Goal: Book appointment/travel/reservation

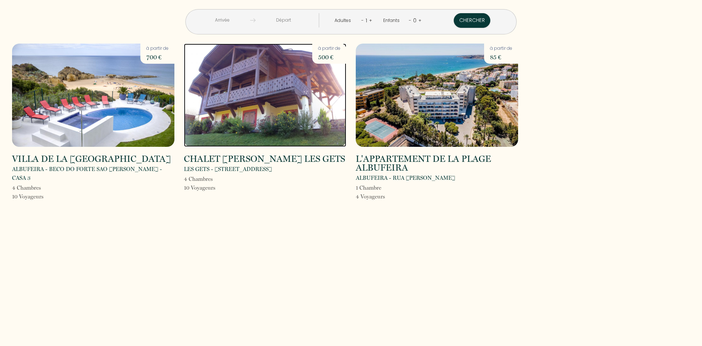
click at [274, 144] on img at bounding box center [265, 95] width 162 height 103
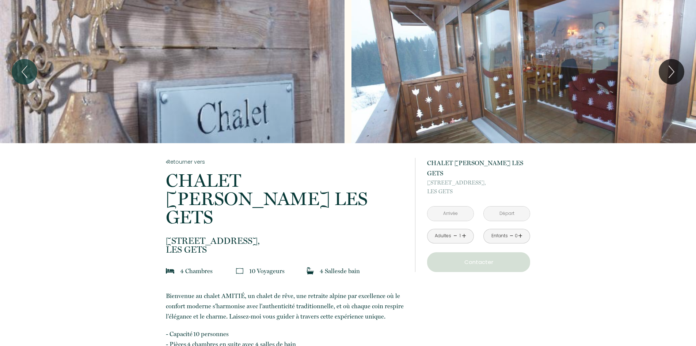
click at [456, 208] on input "text" at bounding box center [451, 213] width 46 height 14
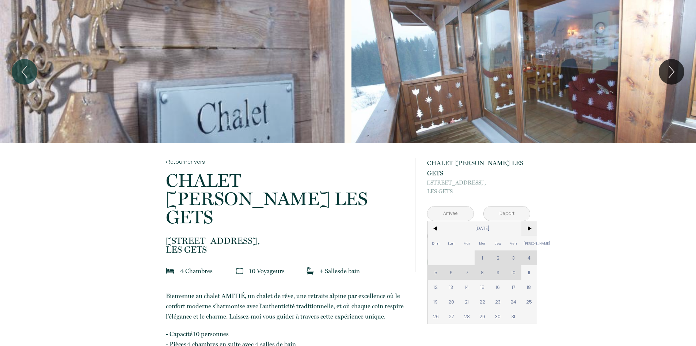
click at [530, 221] on span ">" at bounding box center [530, 228] width 16 height 15
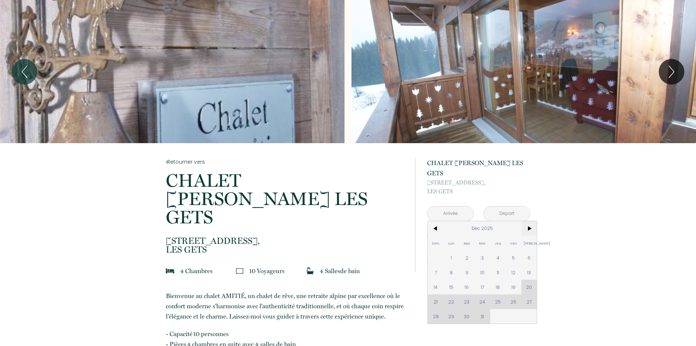
click at [530, 221] on span ">" at bounding box center [530, 228] width 16 height 15
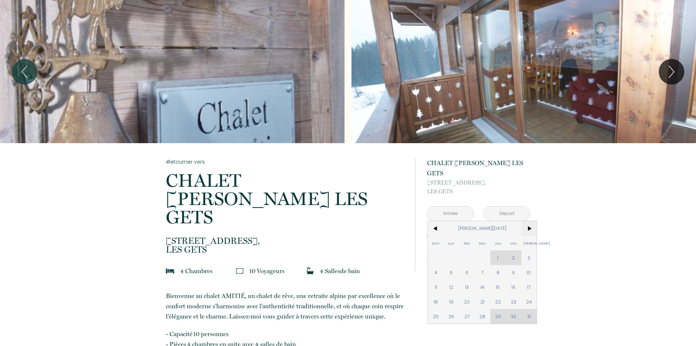
click at [531, 221] on span ">" at bounding box center [530, 228] width 16 height 15
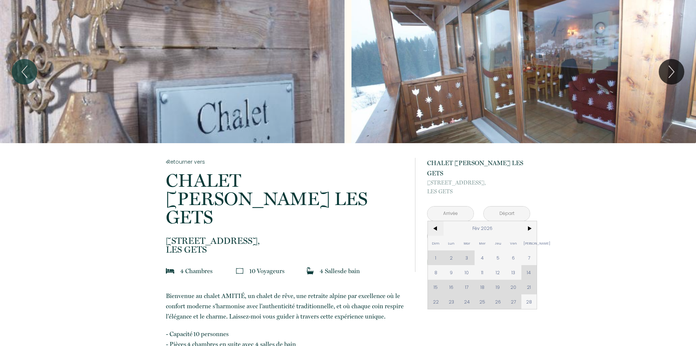
click at [433, 221] on span "<" at bounding box center [436, 228] width 16 height 15
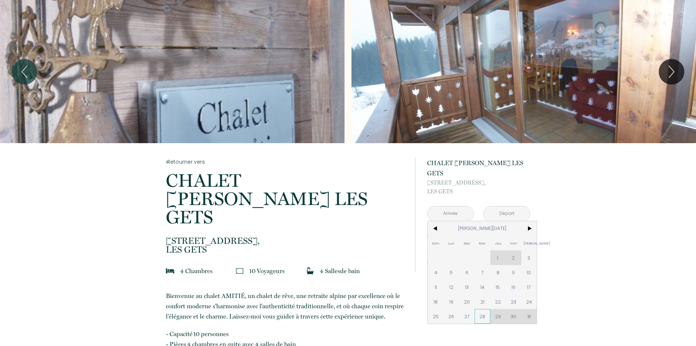
click at [479, 309] on span "28" at bounding box center [483, 316] width 16 height 15
click at [529, 229] on div "Enfants - 0 +" at bounding box center [507, 236] width 56 height 15
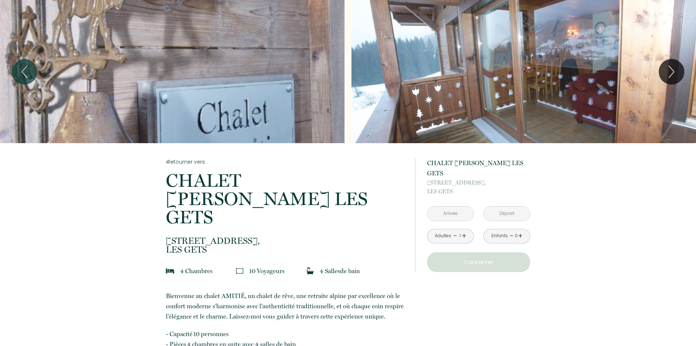
type input "[DATE][PERSON_NAME]"
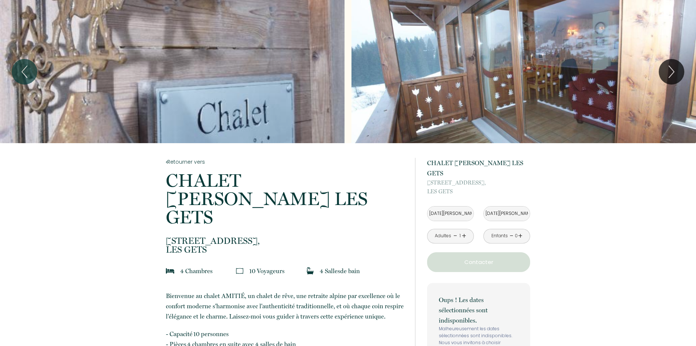
click at [465, 206] on input "[DATE][PERSON_NAME]" at bounding box center [451, 213] width 46 height 14
click at [464, 206] on input "[DATE][PERSON_NAME]" at bounding box center [451, 213] width 46 height 14
click at [449, 206] on input "[DATE][PERSON_NAME]" at bounding box center [451, 213] width 46 height 14
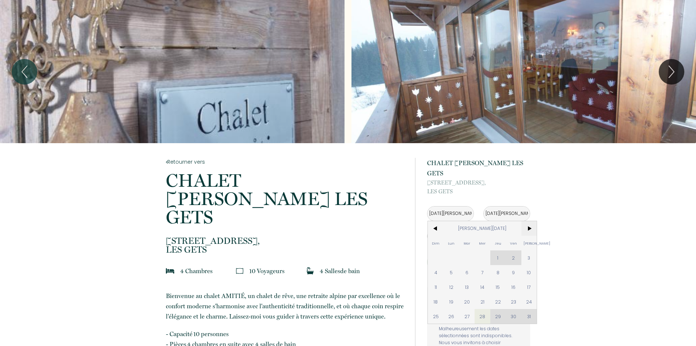
click at [530, 221] on span ">" at bounding box center [530, 228] width 16 height 15
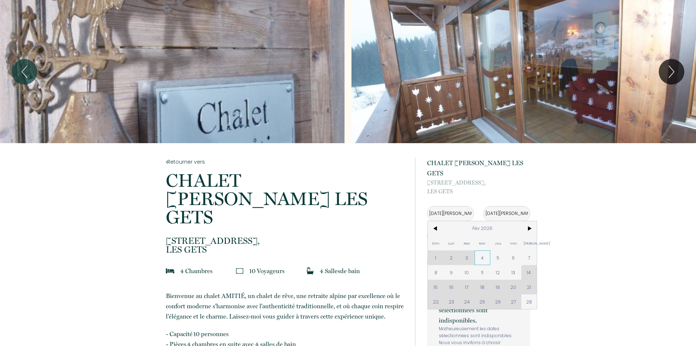
click at [485, 250] on span "4" at bounding box center [483, 257] width 16 height 15
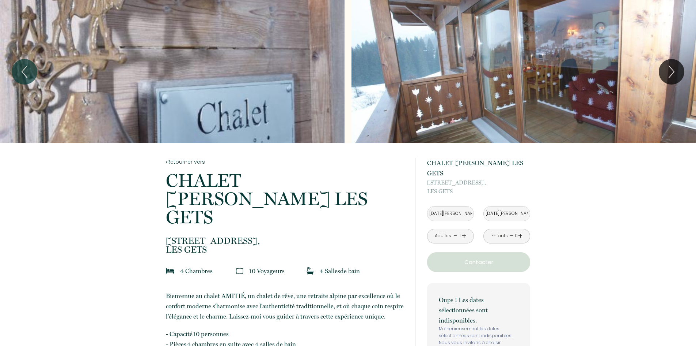
type input "[DATE]"
click at [508, 206] on input "[DATE]" at bounding box center [507, 213] width 46 height 14
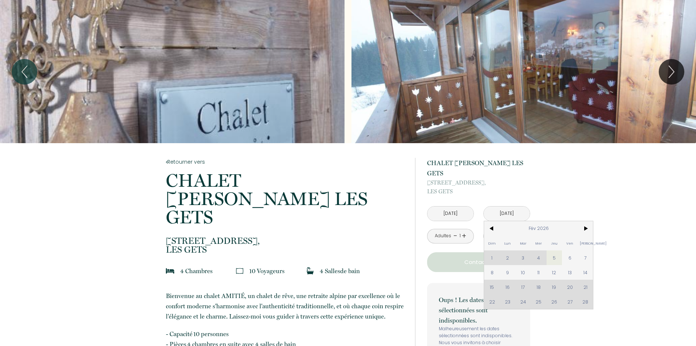
click at [451, 206] on input "[DATE]" at bounding box center [451, 213] width 46 height 14
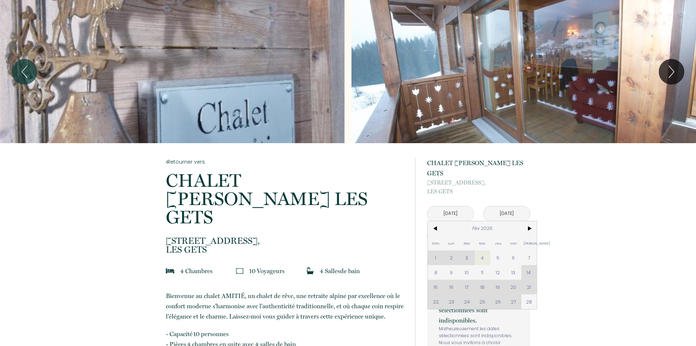
click at [437, 221] on span "<" at bounding box center [436, 228] width 16 height 15
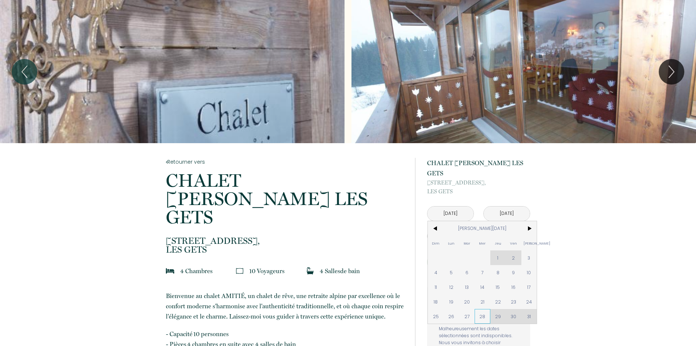
click at [480, 309] on span "28" at bounding box center [483, 316] width 16 height 15
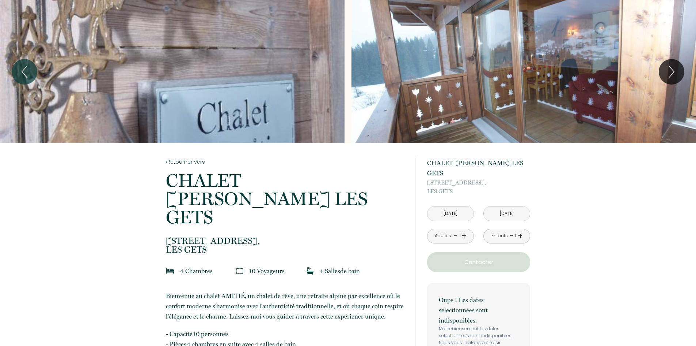
type input "[DATE][PERSON_NAME]"
click at [514, 206] on input "[DATE]" at bounding box center [507, 213] width 46 height 14
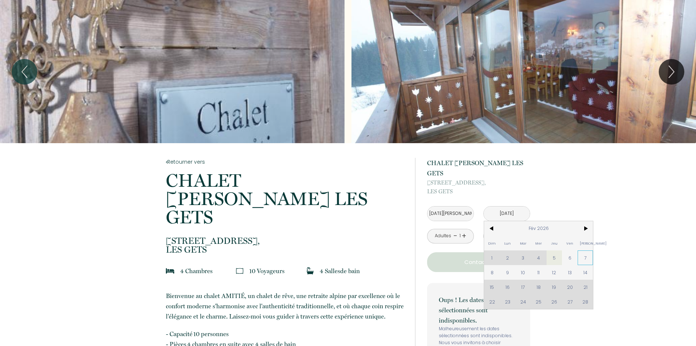
click at [580, 250] on span "7" at bounding box center [586, 257] width 16 height 15
type input "[DATE]"
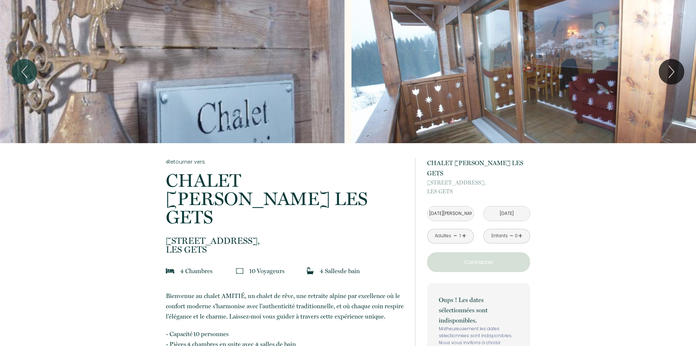
click at [465, 230] on link "+" at bounding box center [464, 235] width 4 height 11
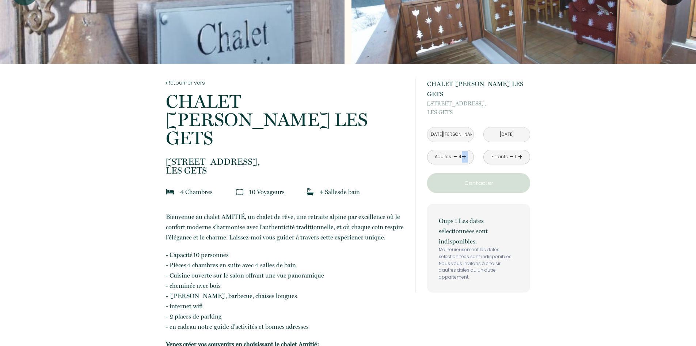
scroll to position [79, 0]
click at [459, 128] on input "[DATE][PERSON_NAME]" at bounding box center [451, 135] width 46 height 14
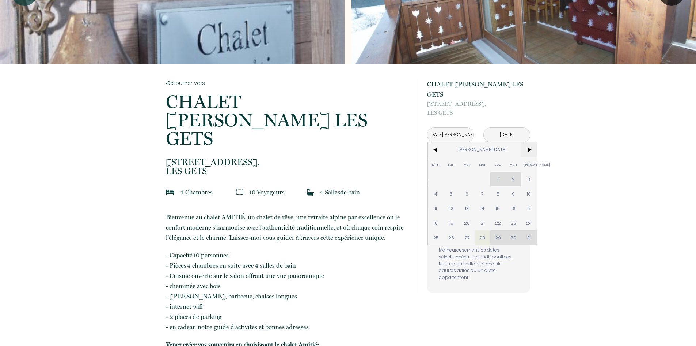
click at [528, 142] on span ">" at bounding box center [530, 149] width 16 height 15
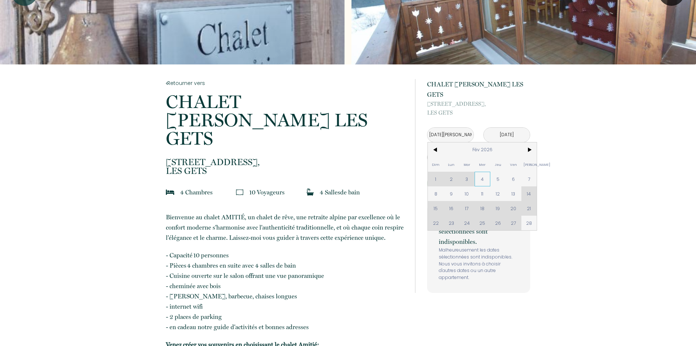
click at [483, 171] on span "4" at bounding box center [483, 178] width 16 height 15
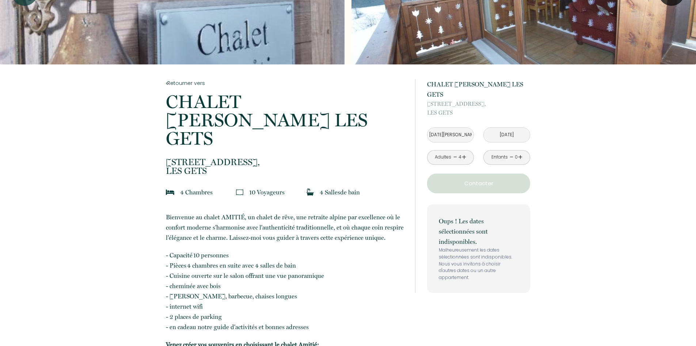
type input "[DATE]"
click at [516, 128] on input "[DATE]" at bounding box center [507, 135] width 46 height 14
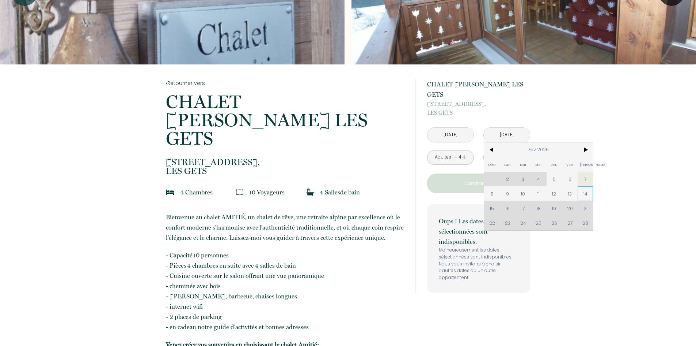
click at [581, 186] on span "14" at bounding box center [586, 193] width 16 height 15
type input "[DATE]"
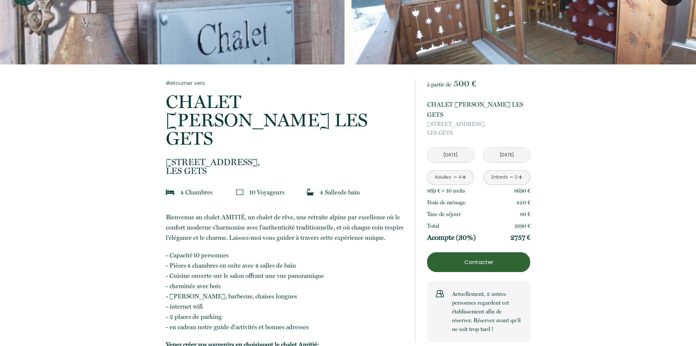
click at [460, 148] on input "[DATE]" at bounding box center [451, 155] width 46 height 14
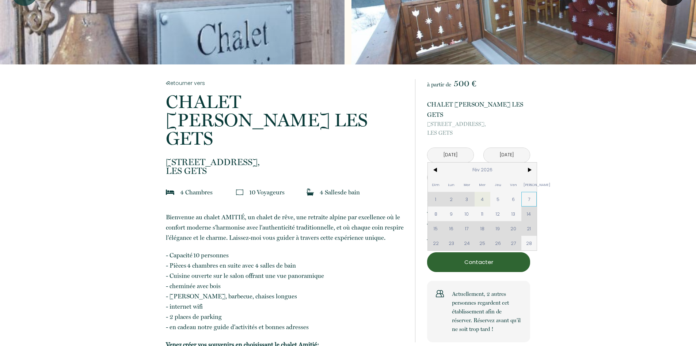
click at [526, 192] on span "7" at bounding box center [530, 199] width 16 height 15
type input "[DATE]"
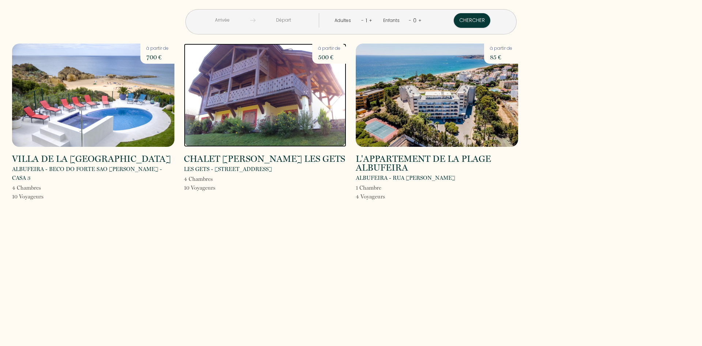
click at [280, 140] on img at bounding box center [265, 95] width 162 height 103
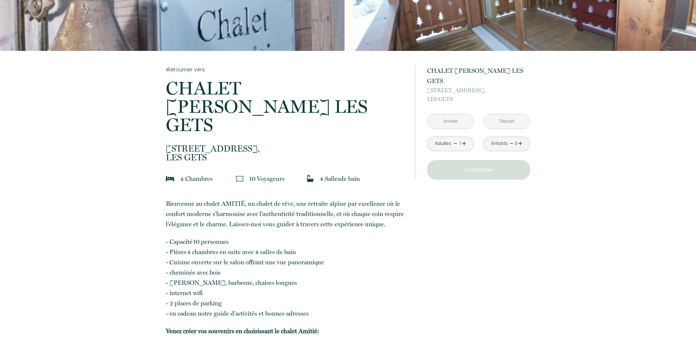
scroll to position [92, 0]
click at [464, 138] on link "+" at bounding box center [464, 143] width 4 height 11
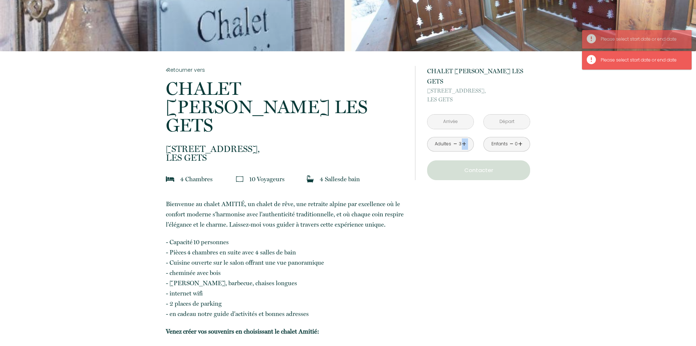
click at [464, 138] on link "+" at bounding box center [464, 143] width 4 height 11
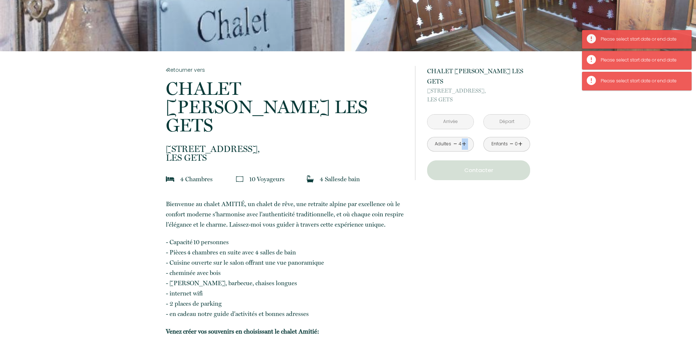
click at [453, 114] on input "text" at bounding box center [451, 121] width 46 height 14
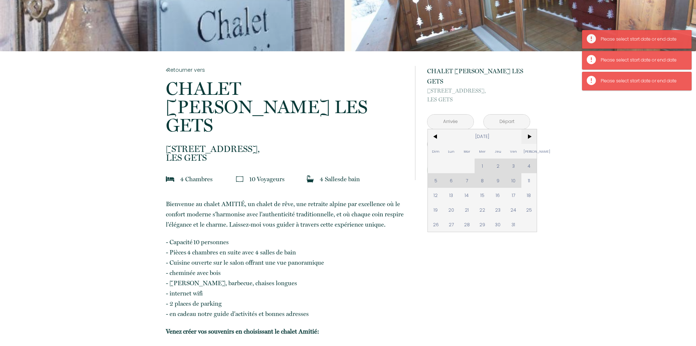
click at [531, 129] on span ">" at bounding box center [530, 136] width 16 height 15
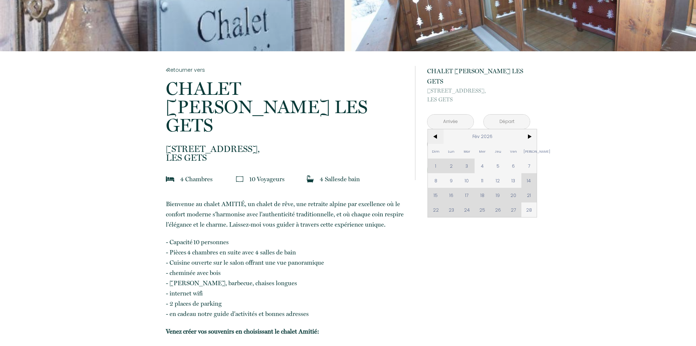
click at [434, 129] on span "<" at bounding box center [436, 136] width 16 height 15
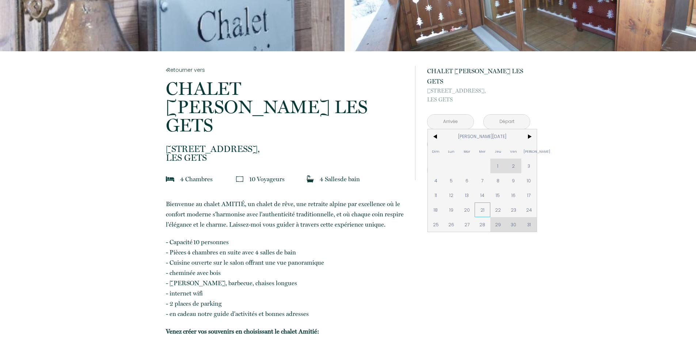
click at [482, 202] on span "21" at bounding box center [483, 209] width 16 height 15
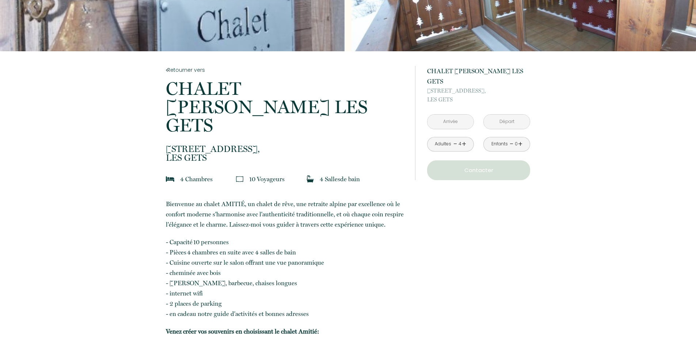
type input "Mer 21 Jan 2026"
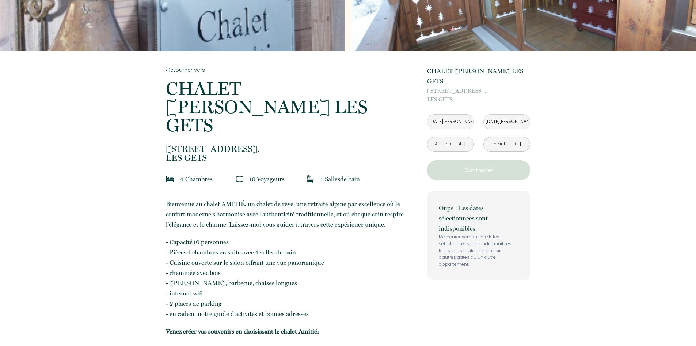
click at [505, 114] on input "Jeu 22 Jan 2026" at bounding box center [507, 121] width 46 height 14
click at [506, 114] on input "Jeu 22 Jan 2026" at bounding box center [507, 121] width 46 height 14
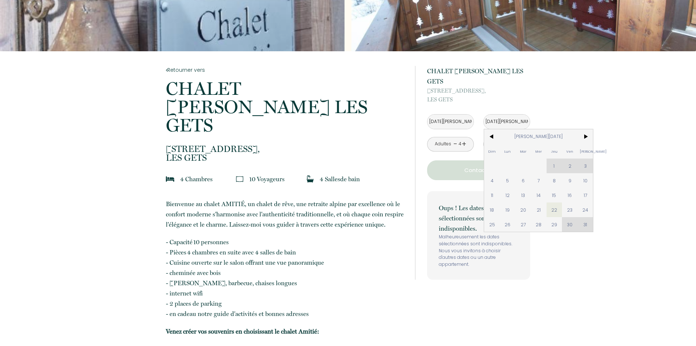
click at [505, 114] on input "Jeu 22 Jan 2026" at bounding box center [507, 121] width 46 height 14
click at [551, 217] on span "29" at bounding box center [555, 224] width 16 height 15
type input "[DATE][PERSON_NAME]"
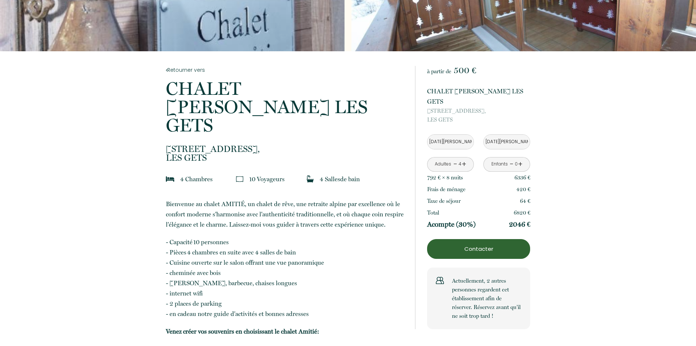
click at [458, 135] on input "Mer 21 Jan 2026" at bounding box center [451, 142] width 46 height 14
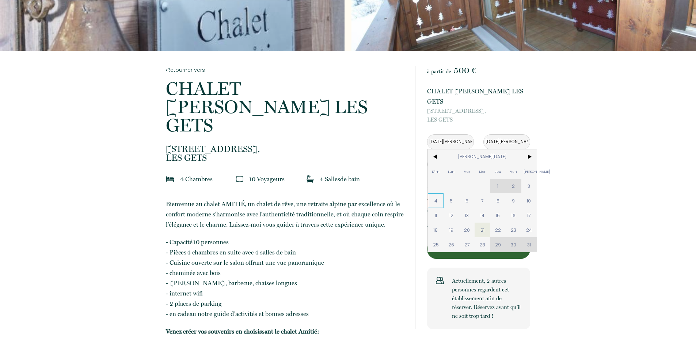
click at [439, 193] on span "4" at bounding box center [436, 200] width 16 height 15
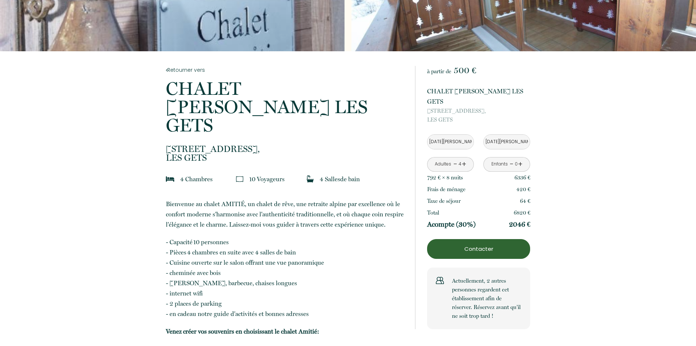
type input "Dim 04 Jan 2026"
click at [500, 137] on input "[DATE][PERSON_NAME]" at bounding box center [507, 142] width 46 height 14
click at [503, 135] on input "[DATE][PERSON_NAME]" at bounding box center [507, 142] width 46 height 14
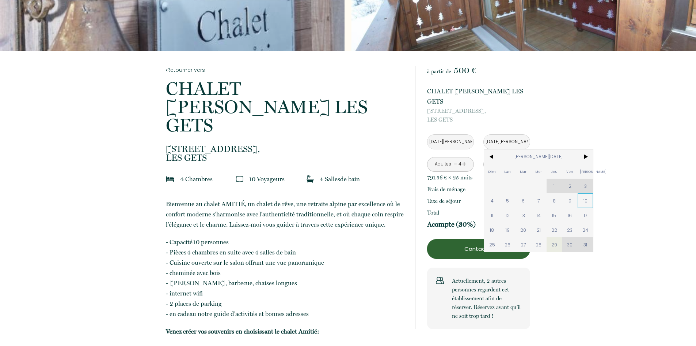
click at [583, 193] on span "10" at bounding box center [586, 200] width 16 height 15
type input "Sam 10 Jan 2026"
click at [482, 244] on p "Contacter" at bounding box center [479, 248] width 98 height 9
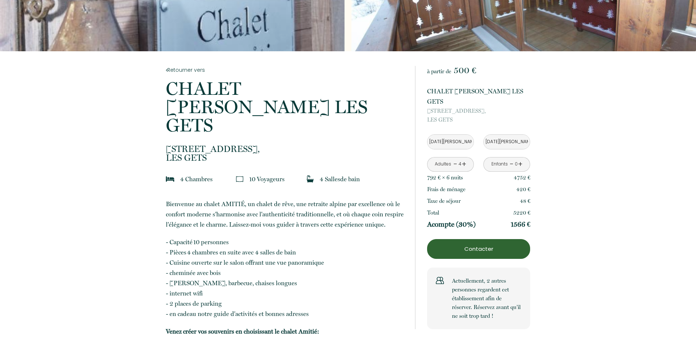
click at [464, 158] on link "+" at bounding box center [464, 163] width 4 height 11
click at [456, 158] on link "-" at bounding box center [456, 163] width 4 height 11
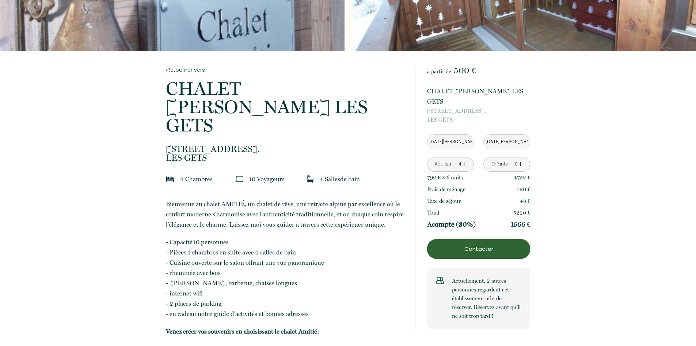
click at [465, 158] on link "+" at bounding box center [464, 163] width 4 height 11
click at [456, 135] on input "Dim 04 Jan 2026" at bounding box center [451, 142] width 46 height 14
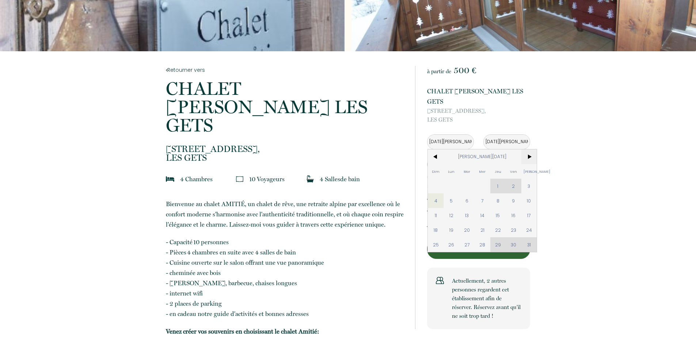
click at [528, 149] on span ">" at bounding box center [530, 156] width 16 height 15
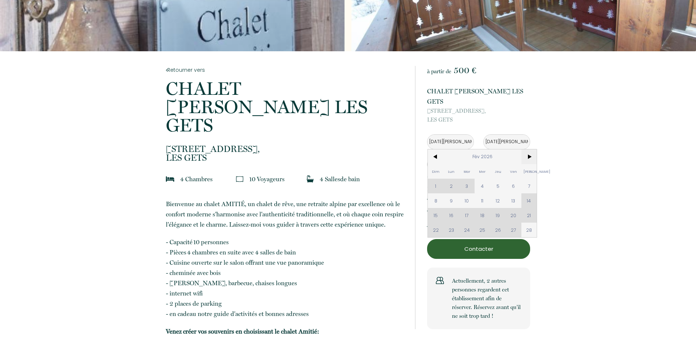
click at [528, 149] on span ">" at bounding box center [530, 156] width 16 height 15
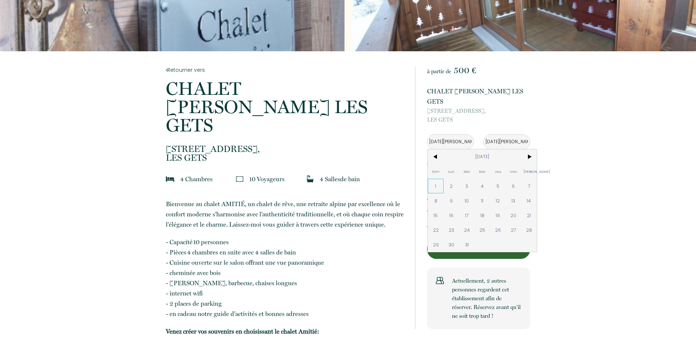
click at [439, 178] on span "1" at bounding box center [436, 185] width 16 height 15
type input "Dim 01 Mar 2026"
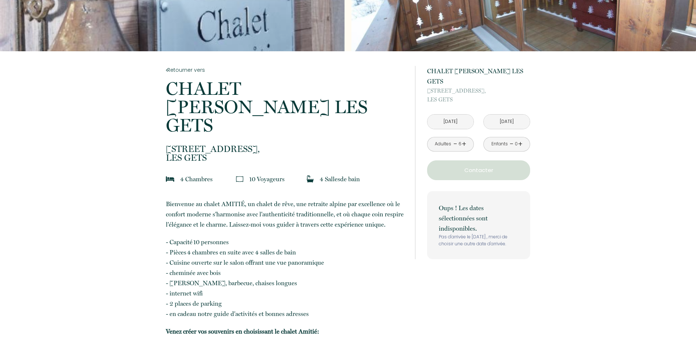
click at [511, 138] on link "-" at bounding box center [512, 143] width 4 height 11
click at [510, 114] on input "Lun 02 Mar 2026" at bounding box center [507, 121] width 46 height 14
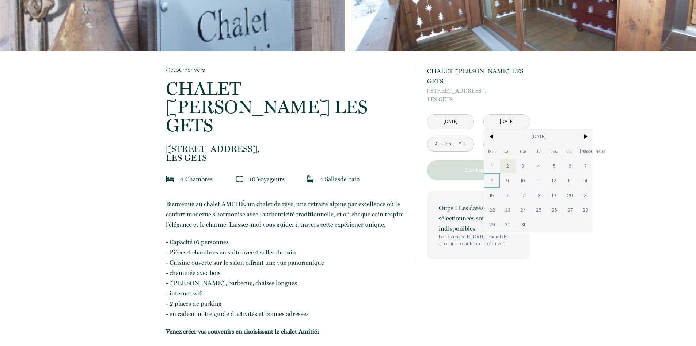
click at [488, 173] on span "8" at bounding box center [492, 180] width 16 height 15
type input "Dim 08 Mar 2026"
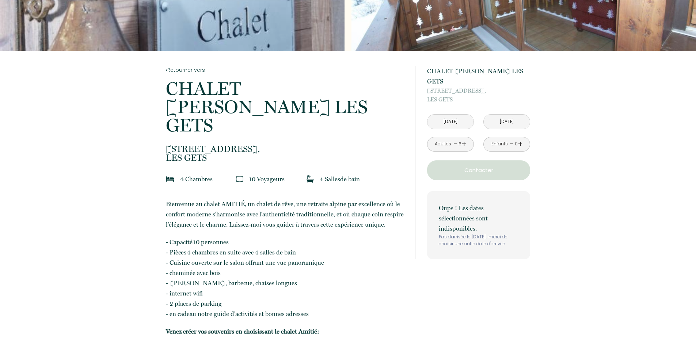
click at [479, 166] on p "Contacter" at bounding box center [479, 170] width 98 height 9
click at [509, 257] on div "à partir de 500 € CHALET AMITIE LES GETS 780 ROUTE DE LA TURCH, LES GETS Dim 01…" at bounding box center [472, 162] width 115 height 222
click at [454, 114] on input "Dim 01 Mar 2026" at bounding box center [451, 121] width 46 height 14
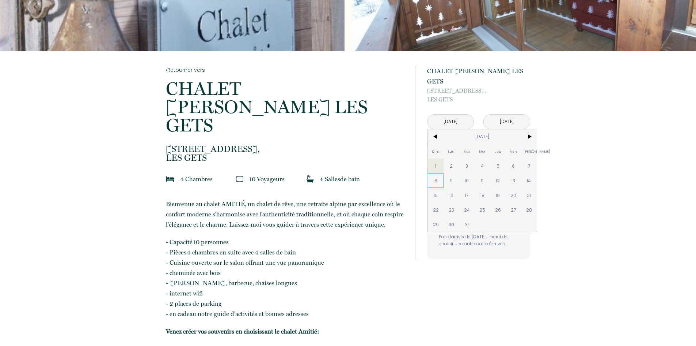
click at [437, 173] on span "8" at bounding box center [436, 180] width 16 height 15
type input "Dim 08 Mar 2026"
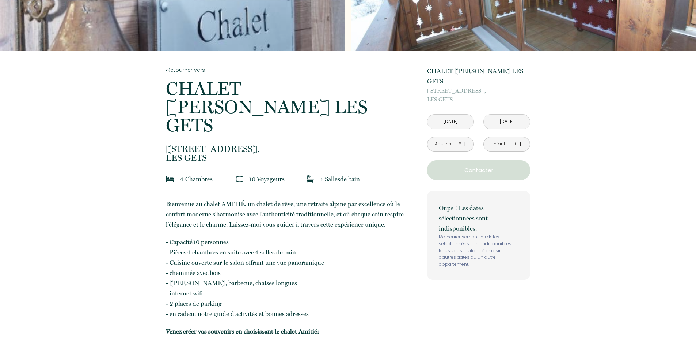
click at [510, 114] on input "Lun 09 Mar 2026" at bounding box center [507, 121] width 46 height 14
click at [508, 114] on input "Lun 09 Mar 2026" at bounding box center [507, 121] width 46 height 14
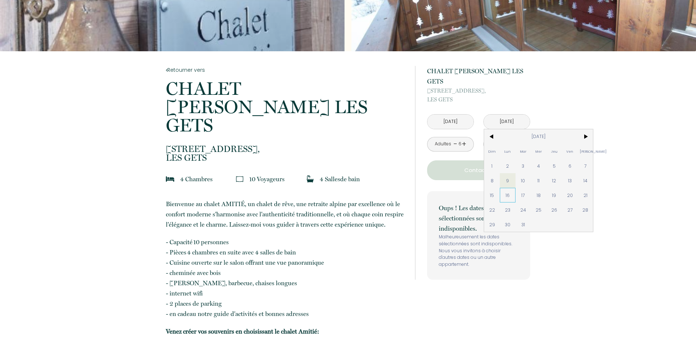
click at [507, 188] on span "16" at bounding box center [508, 195] width 16 height 15
type input "Lun 16 Mar 2026"
